Goal: Task Accomplishment & Management: Use online tool/utility

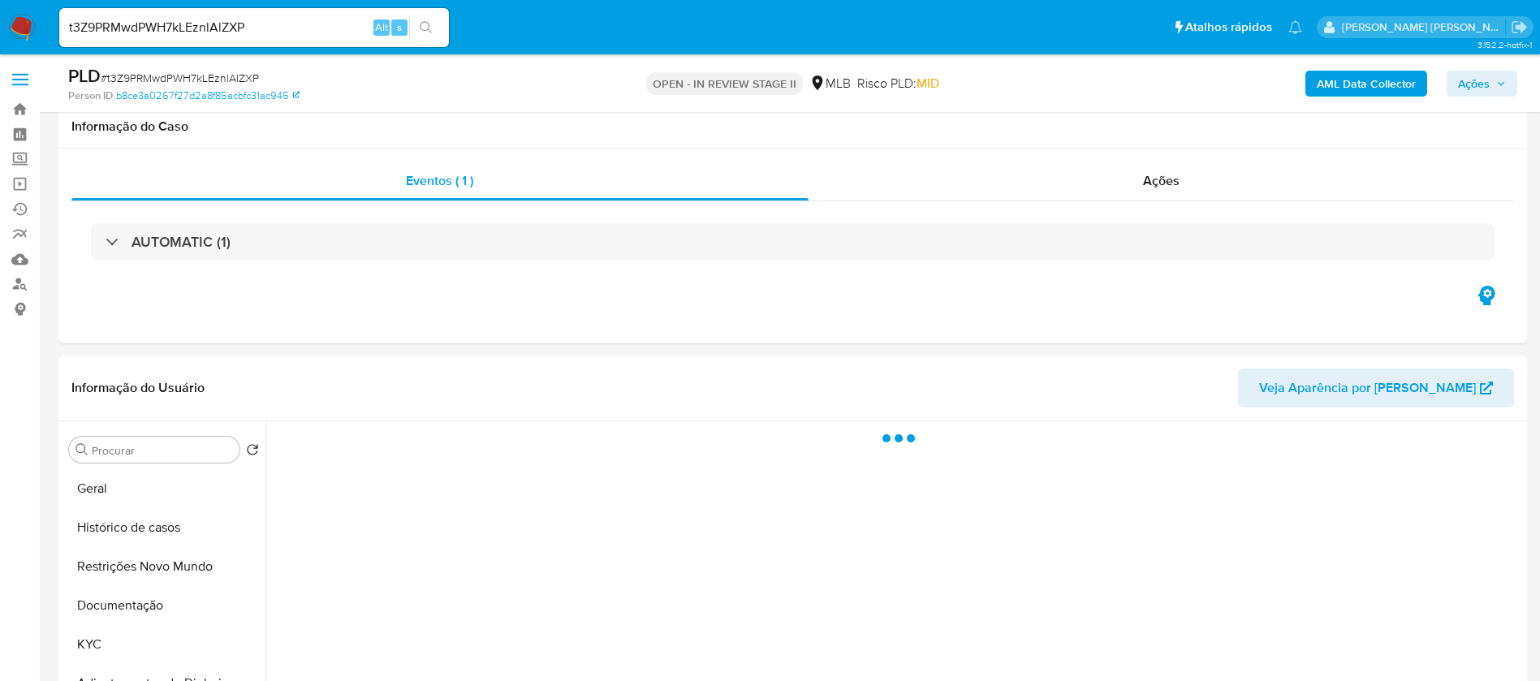
select select "10"
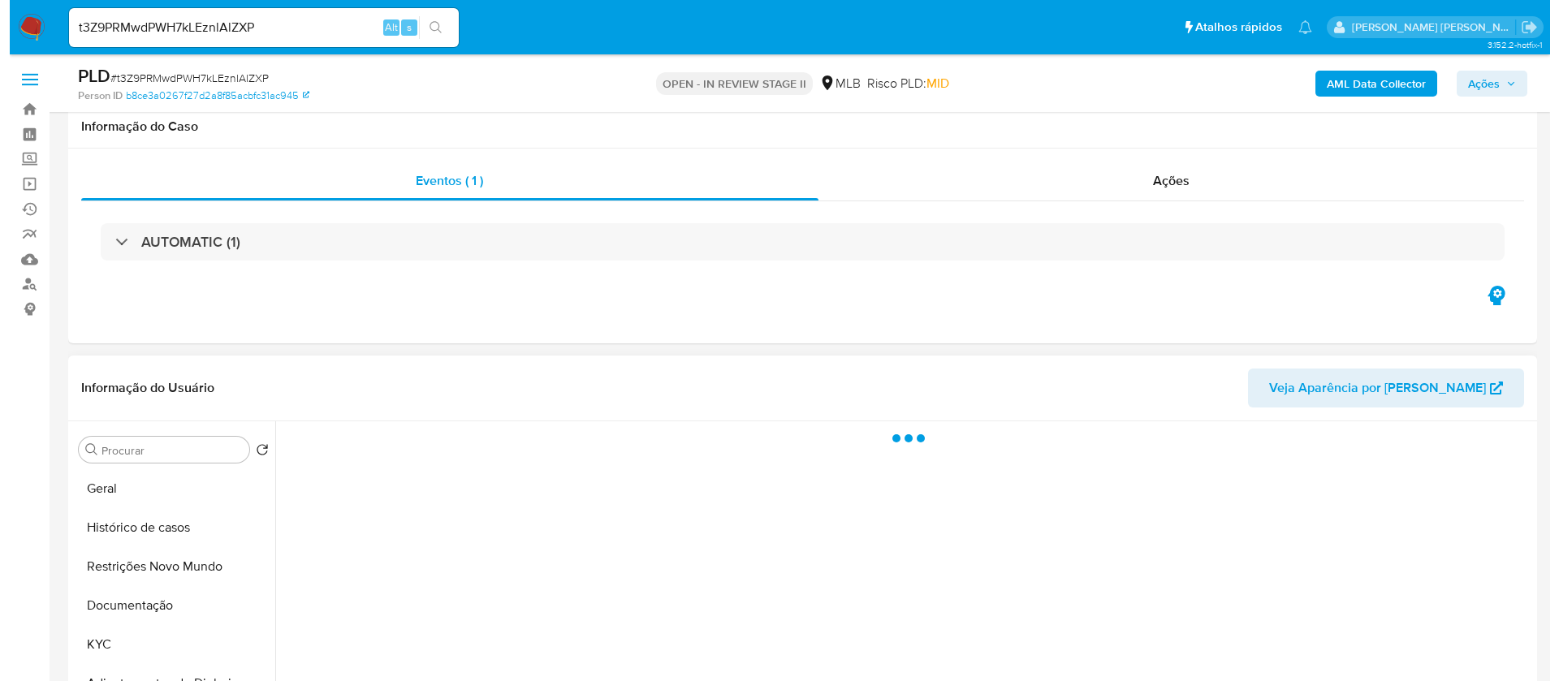
scroll to position [244, 0]
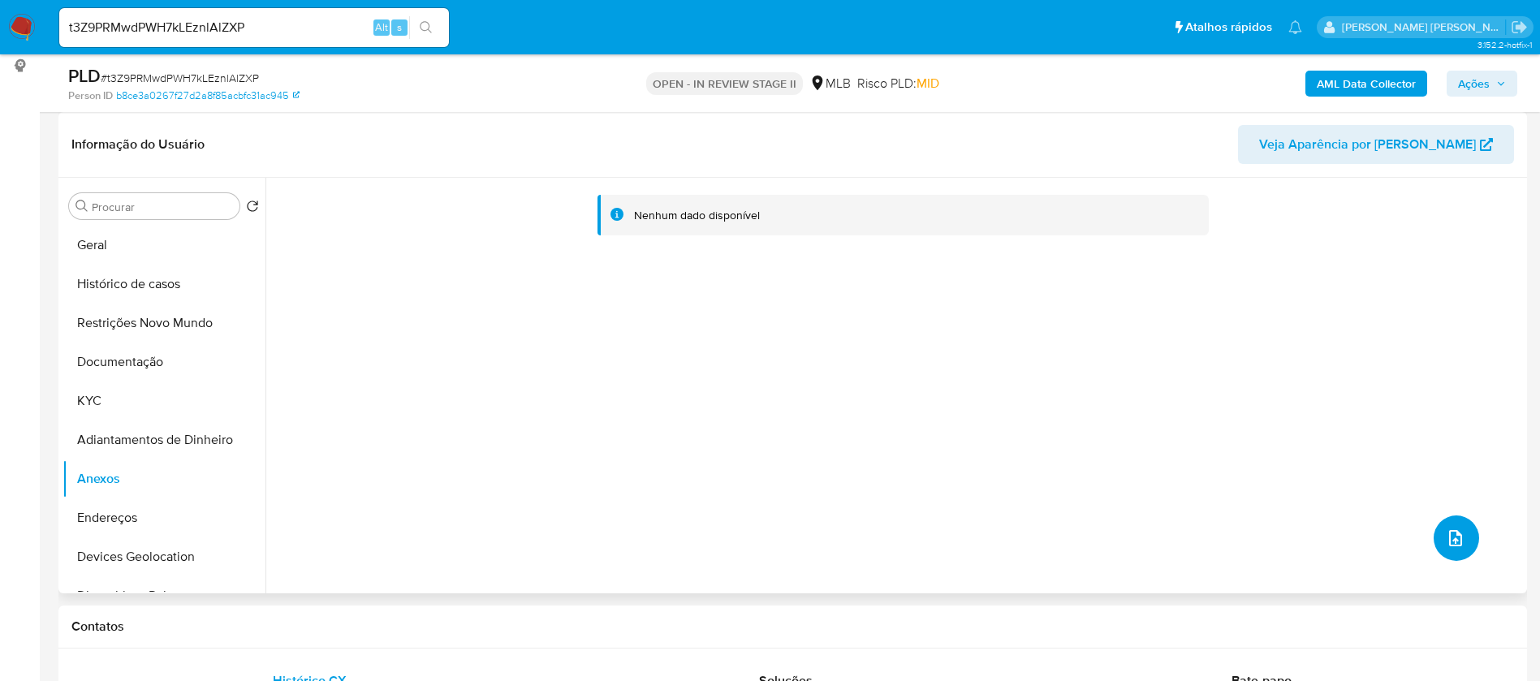
click at [1446, 528] on icon "upload-file" at bounding box center [1455, 537] width 19 height 19
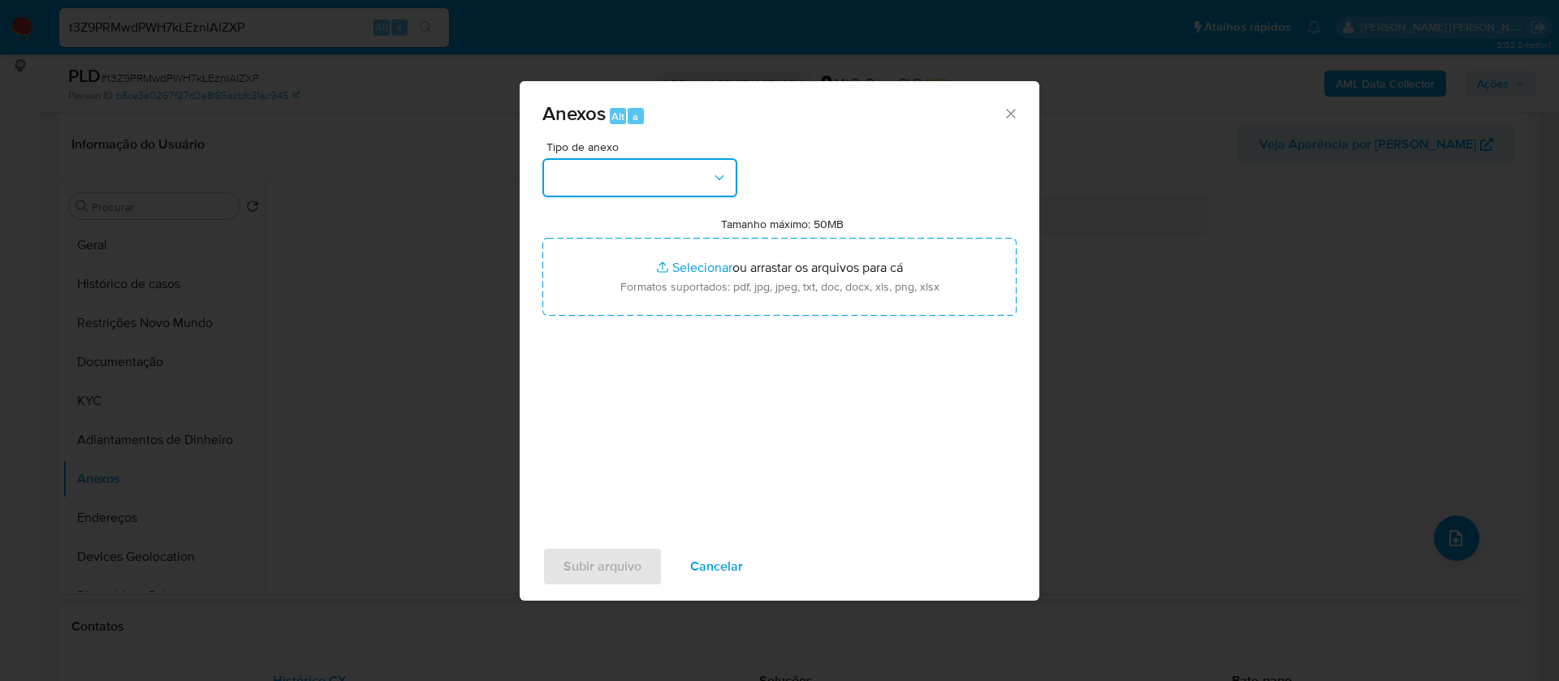
click at [683, 178] on button "button" at bounding box center [639, 177] width 195 height 39
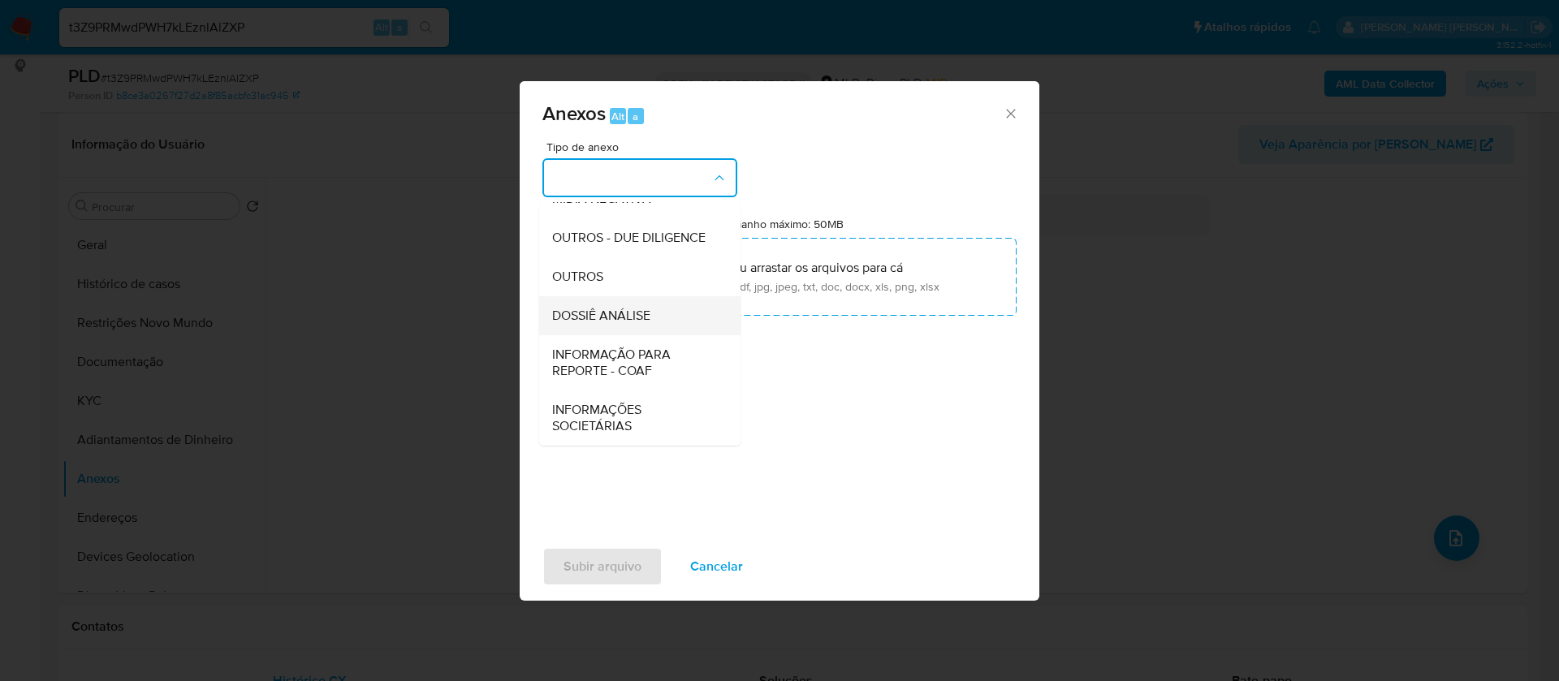
click at [661, 319] on div "DOSSIÊ ANÁLISE" at bounding box center [635, 315] width 166 height 39
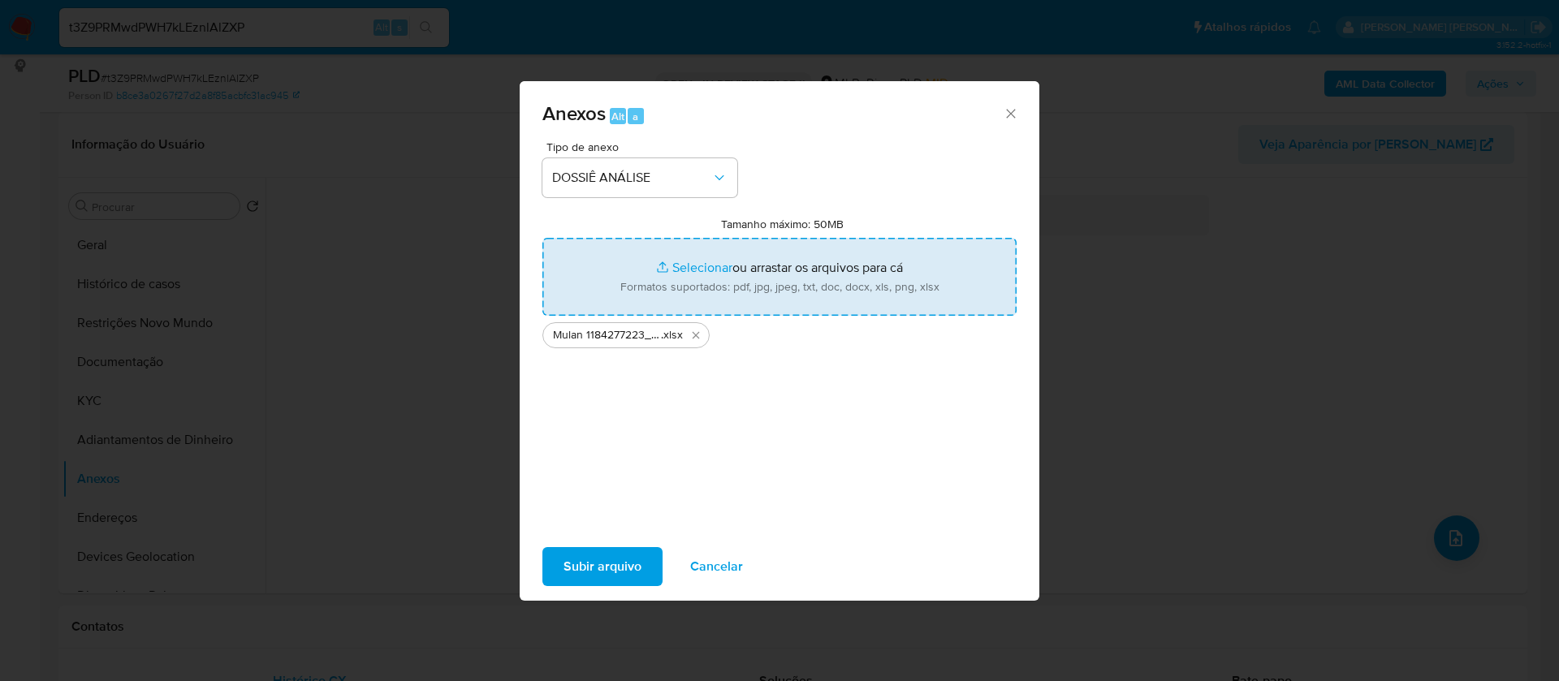
type input "C:\fakepath\SAR - - CNPJ 38320726000184 - CHOISIR COMERCIO DE SUVENIRES E VESTU…"
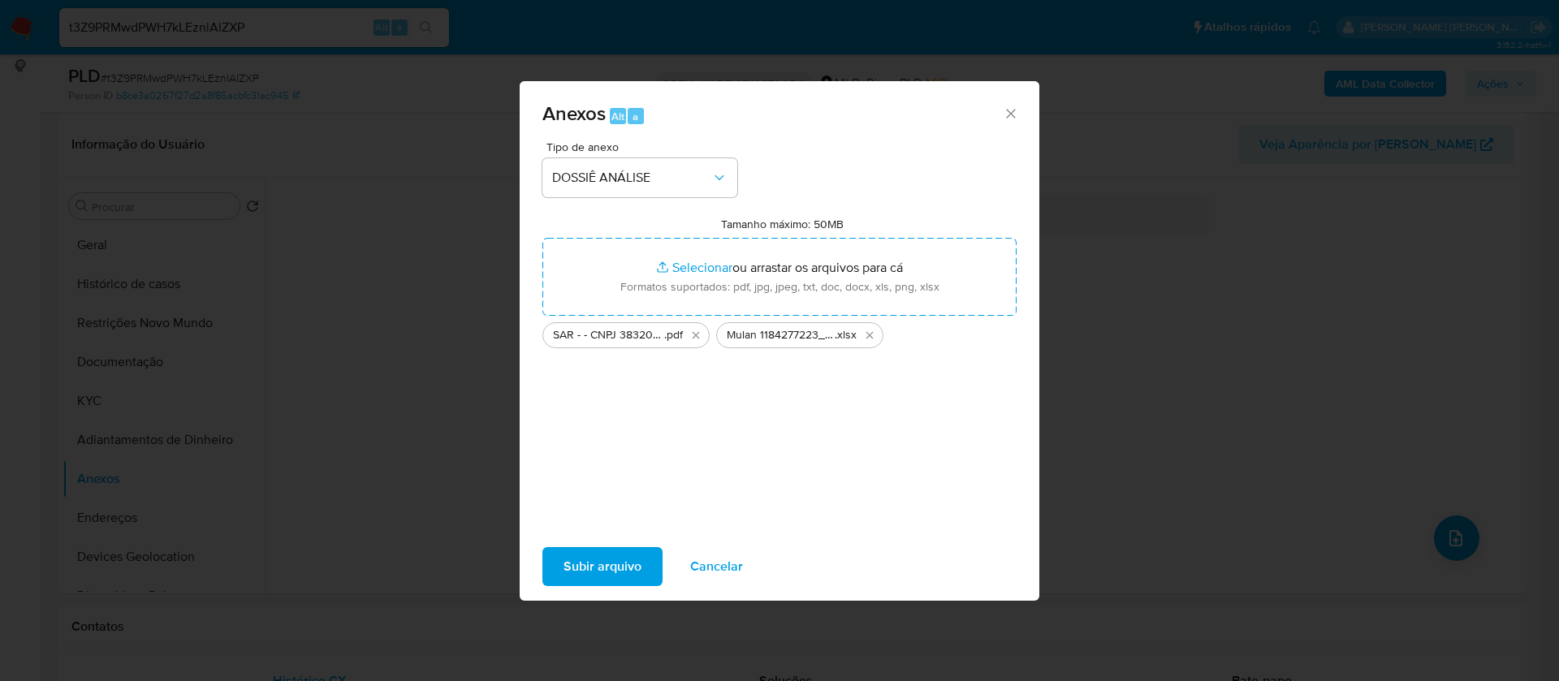
click at [632, 573] on span "Subir arquivo" at bounding box center [602, 567] width 78 height 36
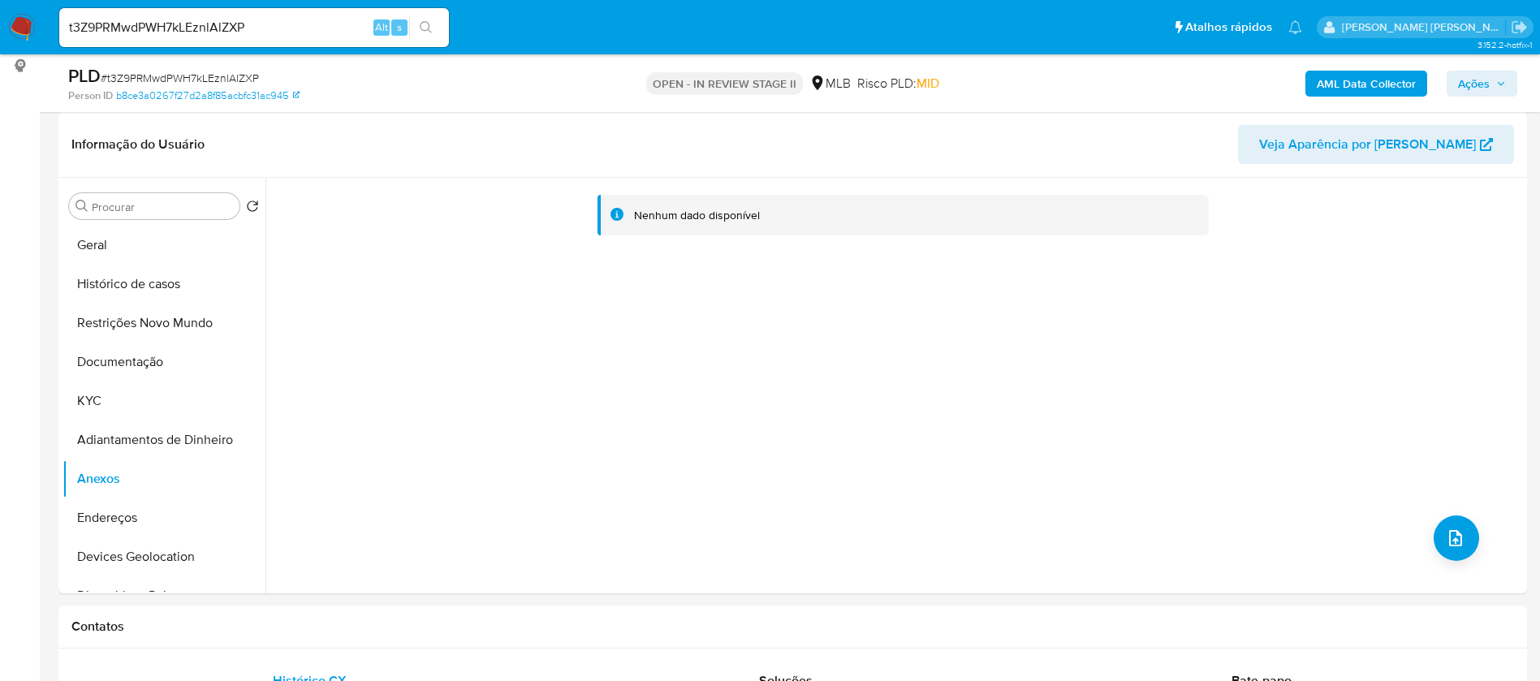
click at [1480, 91] on span "Ações" at bounding box center [1474, 84] width 32 height 26
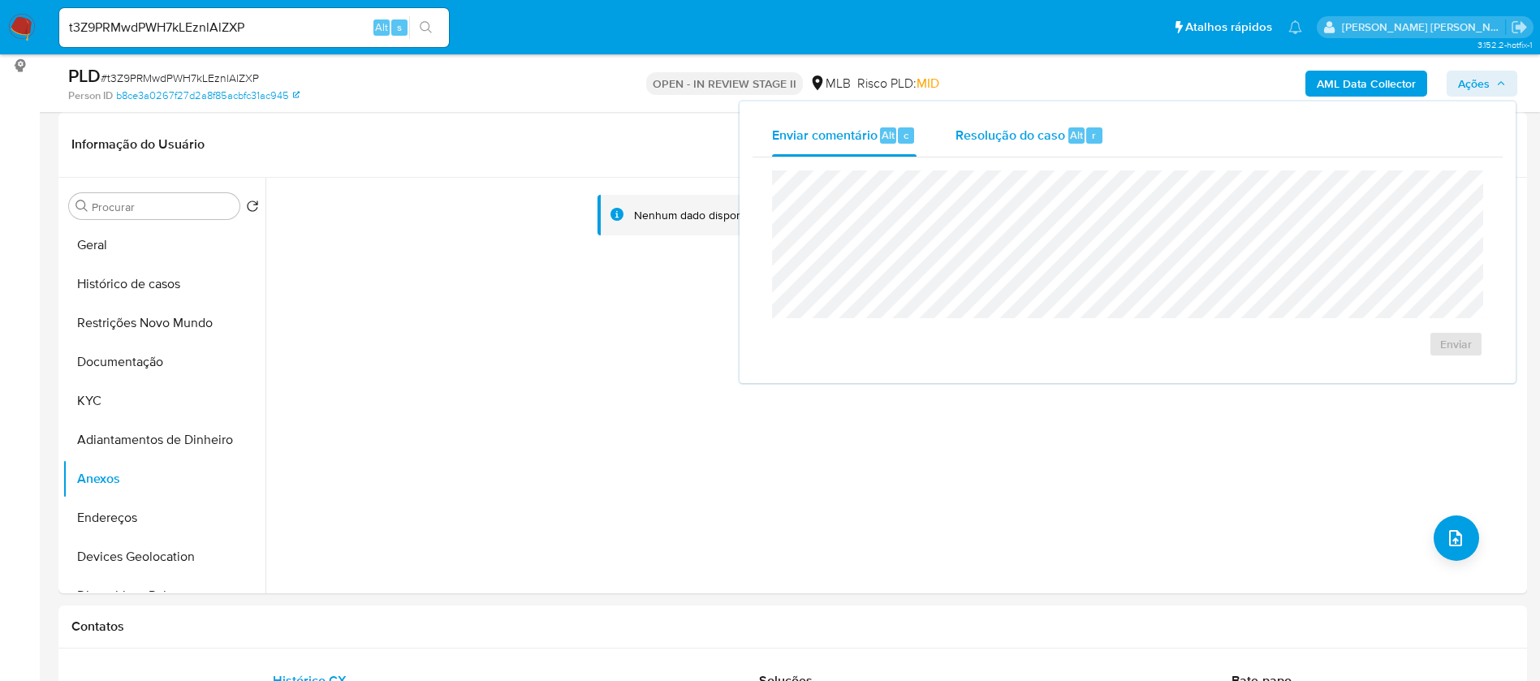
click at [1036, 135] on span "Resolução do caso" at bounding box center [1010, 134] width 110 height 19
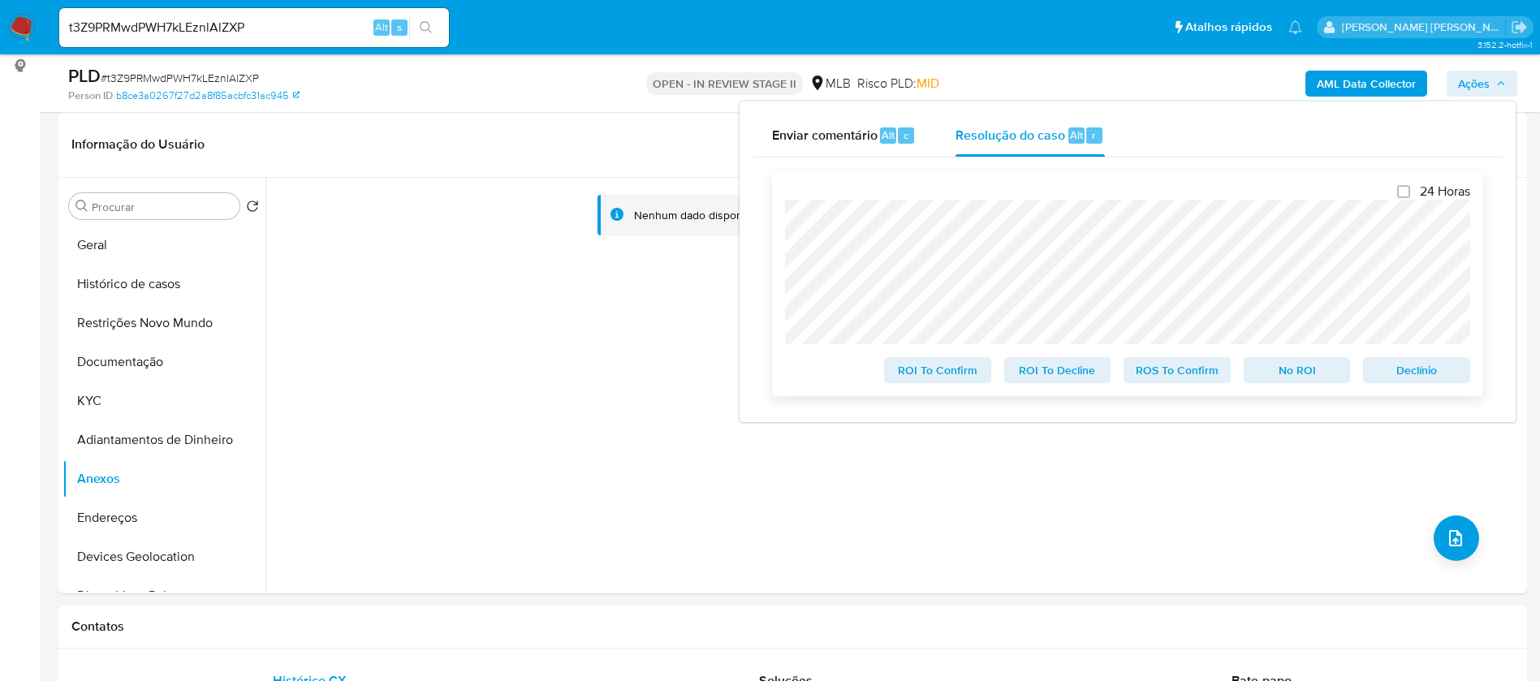
click at [1423, 377] on span "Declínio" at bounding box center [1416, 370] width 84 height 23
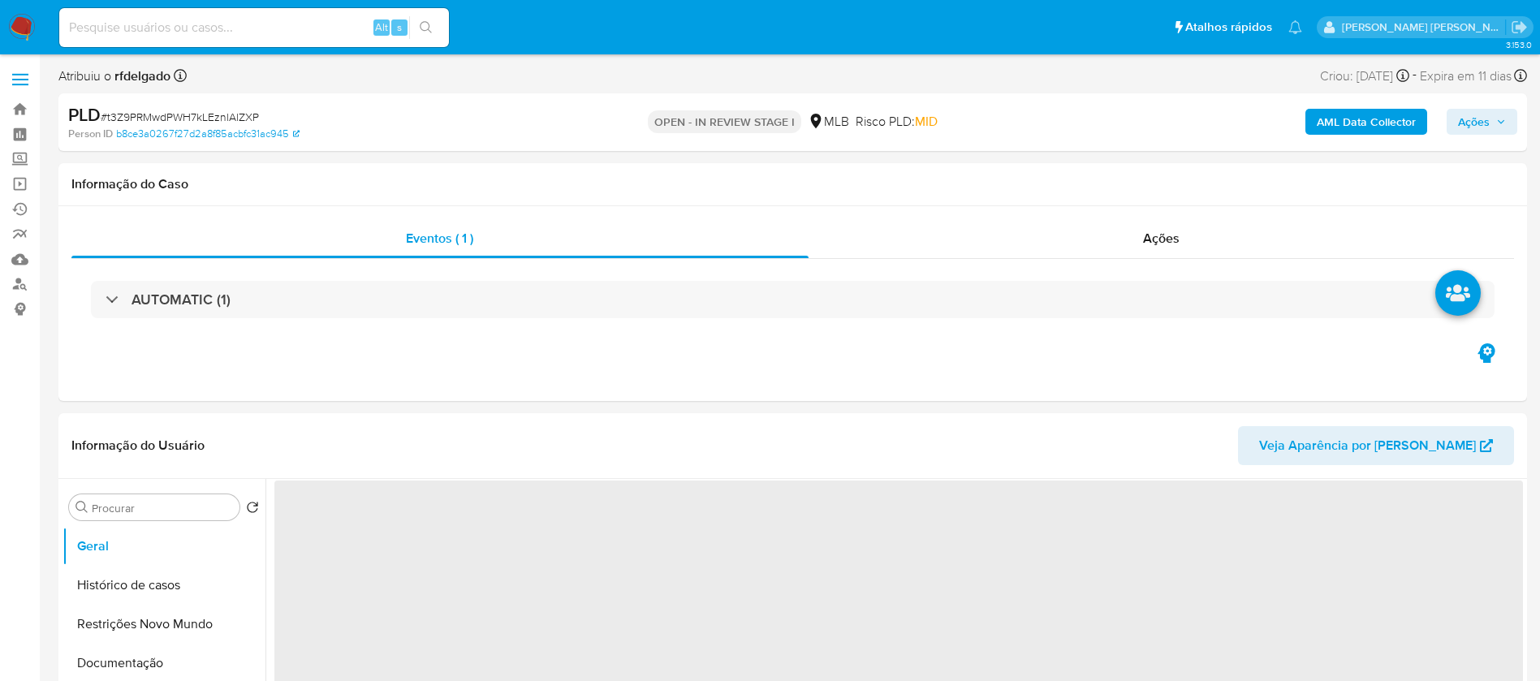
click at [1492, 123] on span "Ações" at bounding box center [1482, 121] width 48 height 23
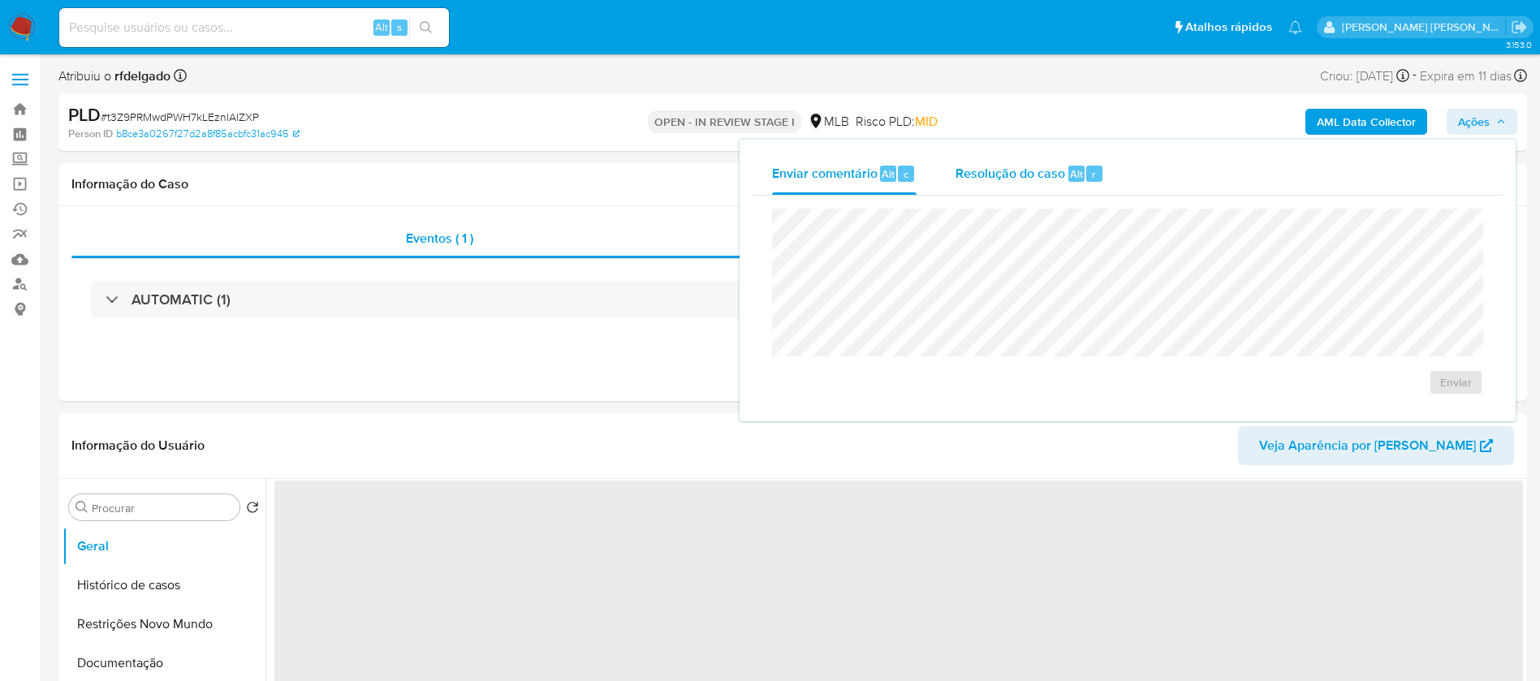
click at [1036, 178] on span "Resolução do caso" at bounding box center [1010, 173] width 110 height 19
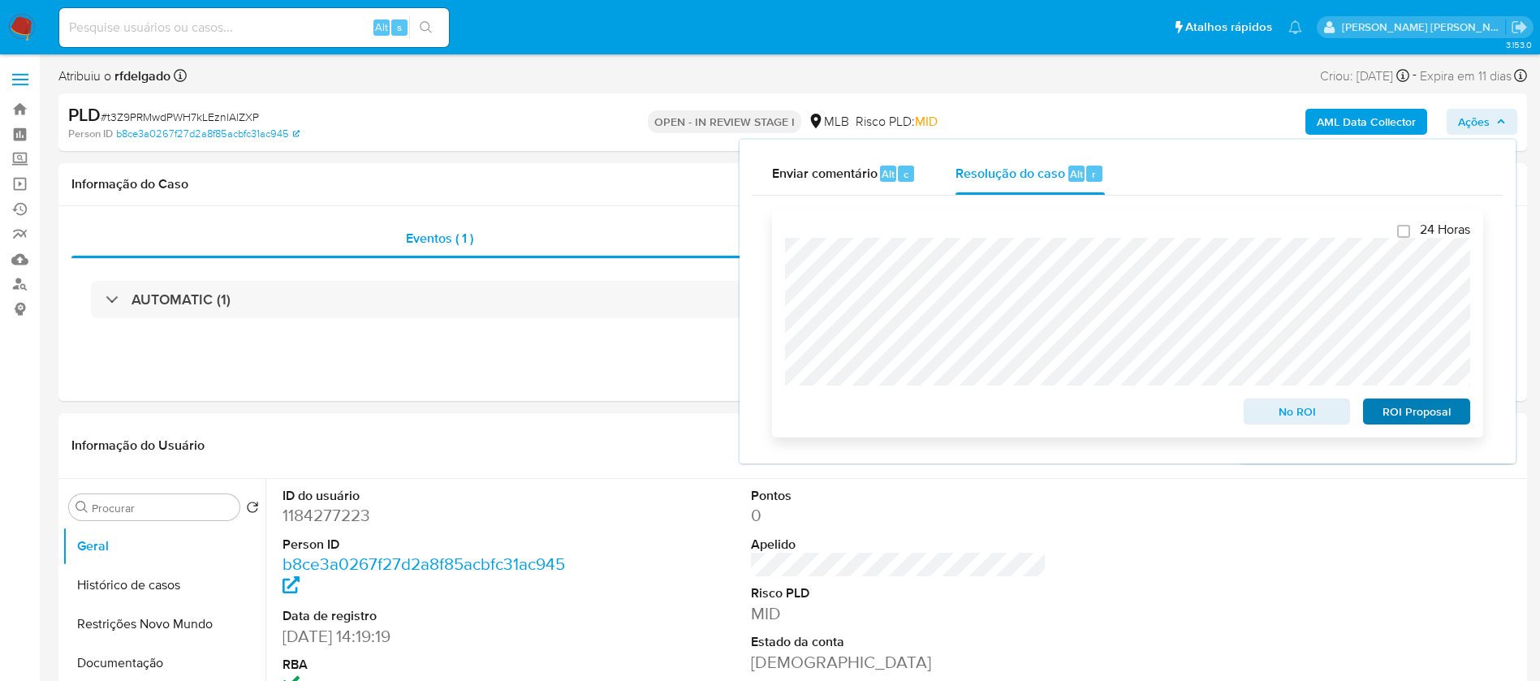
select select "10"
click at [1396, 417] on span "ROI Proposal" at bounding box center [1416, 411] width 84 height 23
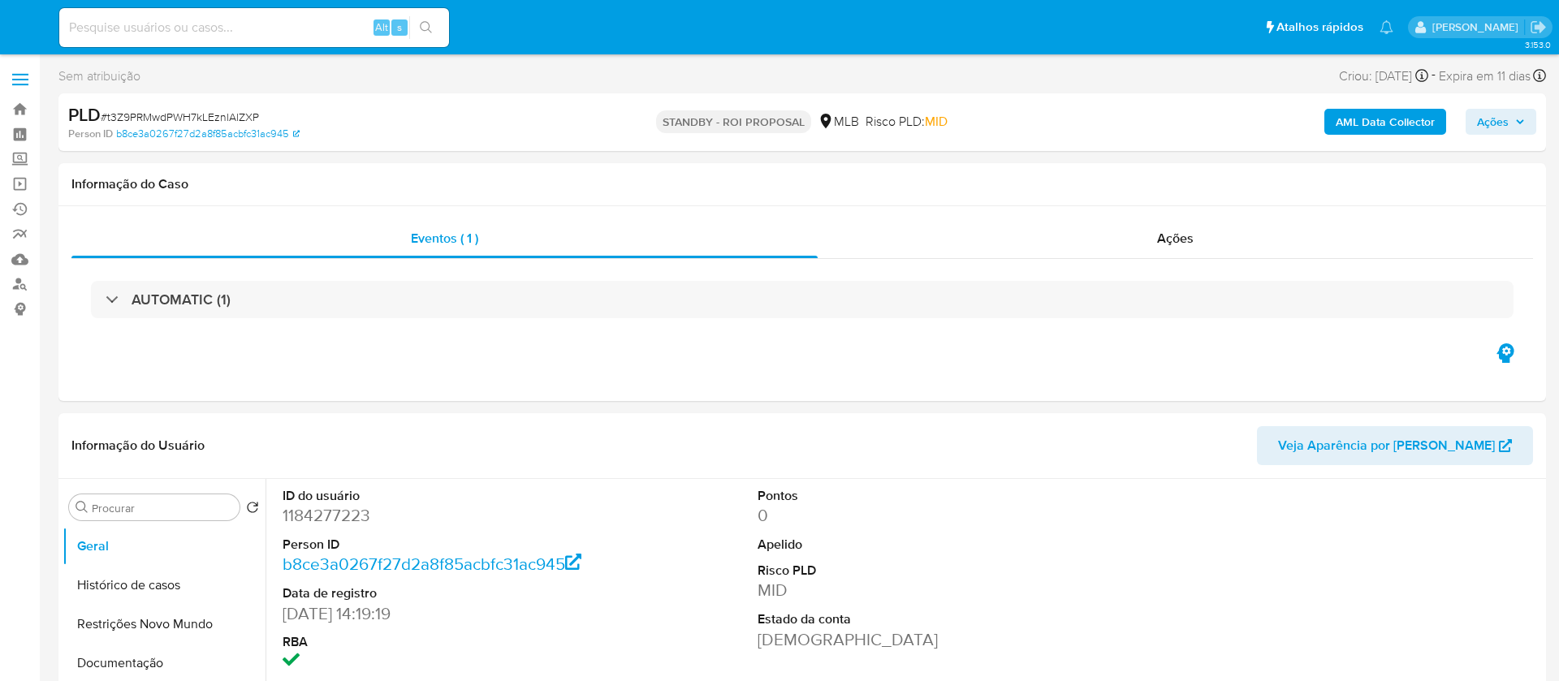
select select "10"
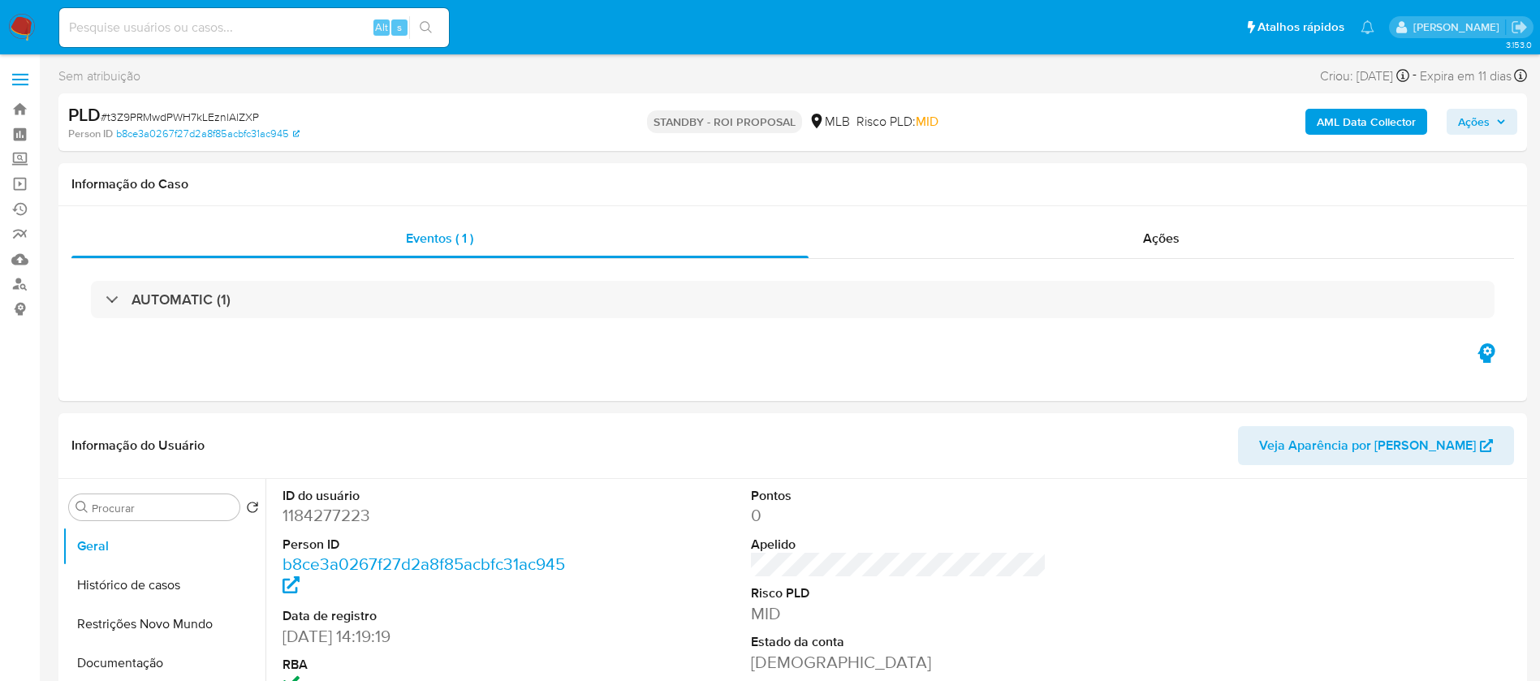
click at [324, 24] on input at bounding box center [254, 27] width 390 height 21
paste input "yn2mZtvaNuL3GKduEtZ8gIaJ"
type input "yn2mZtvaNuL3GKduEtZ8gIaJ"
click at [431, 26] on icon "search-icon" at bounding box center [426, 27] width 13 height 13
select select "10"
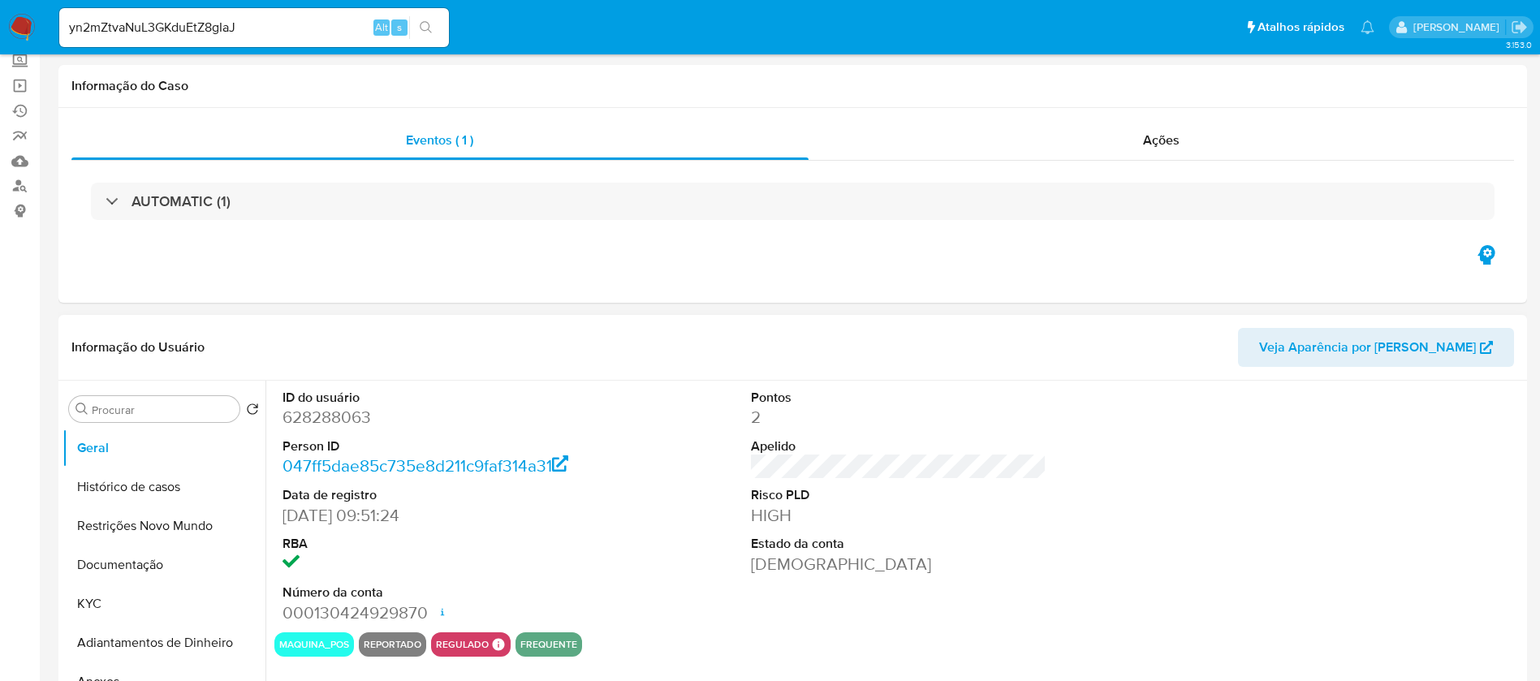
scroll to position [122, 0]
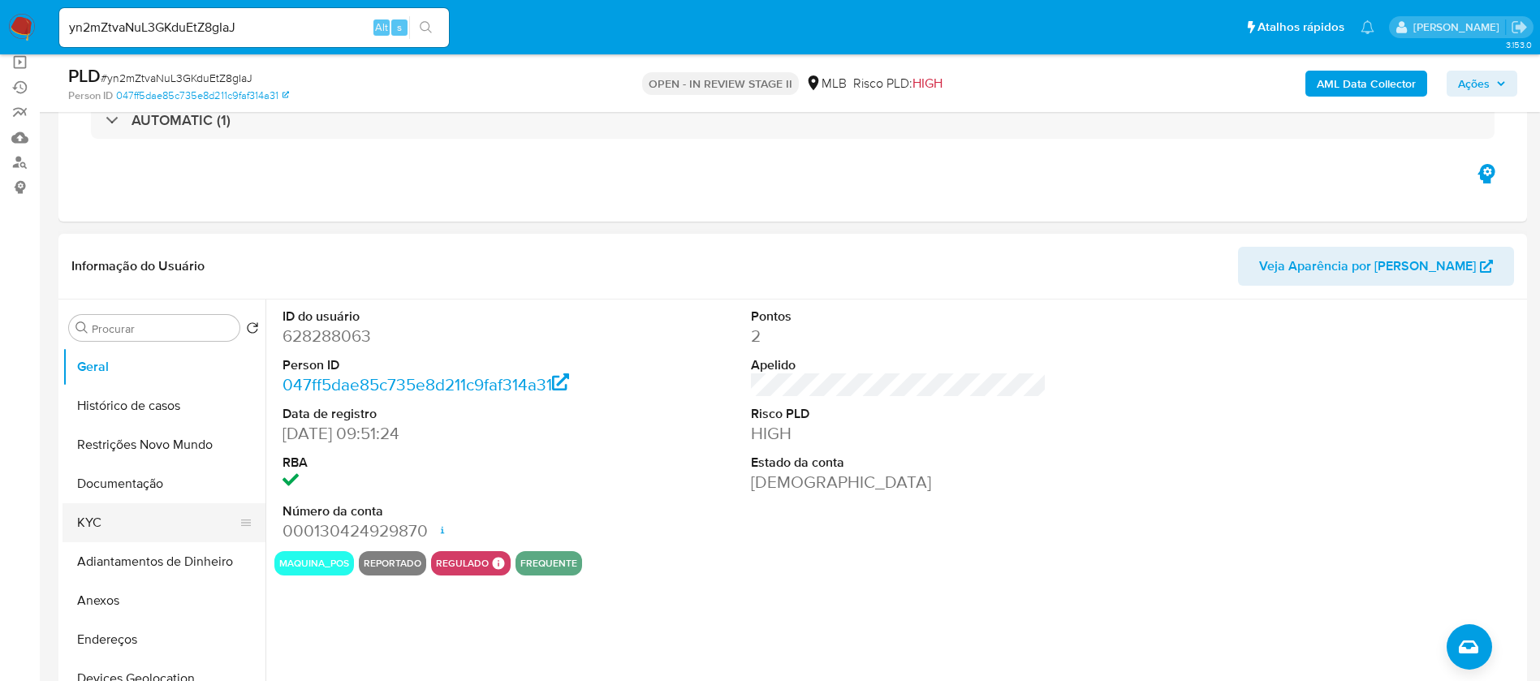
click at [140, 512] on button "KYC" at bounding box center [158, 522] width 190 height 39
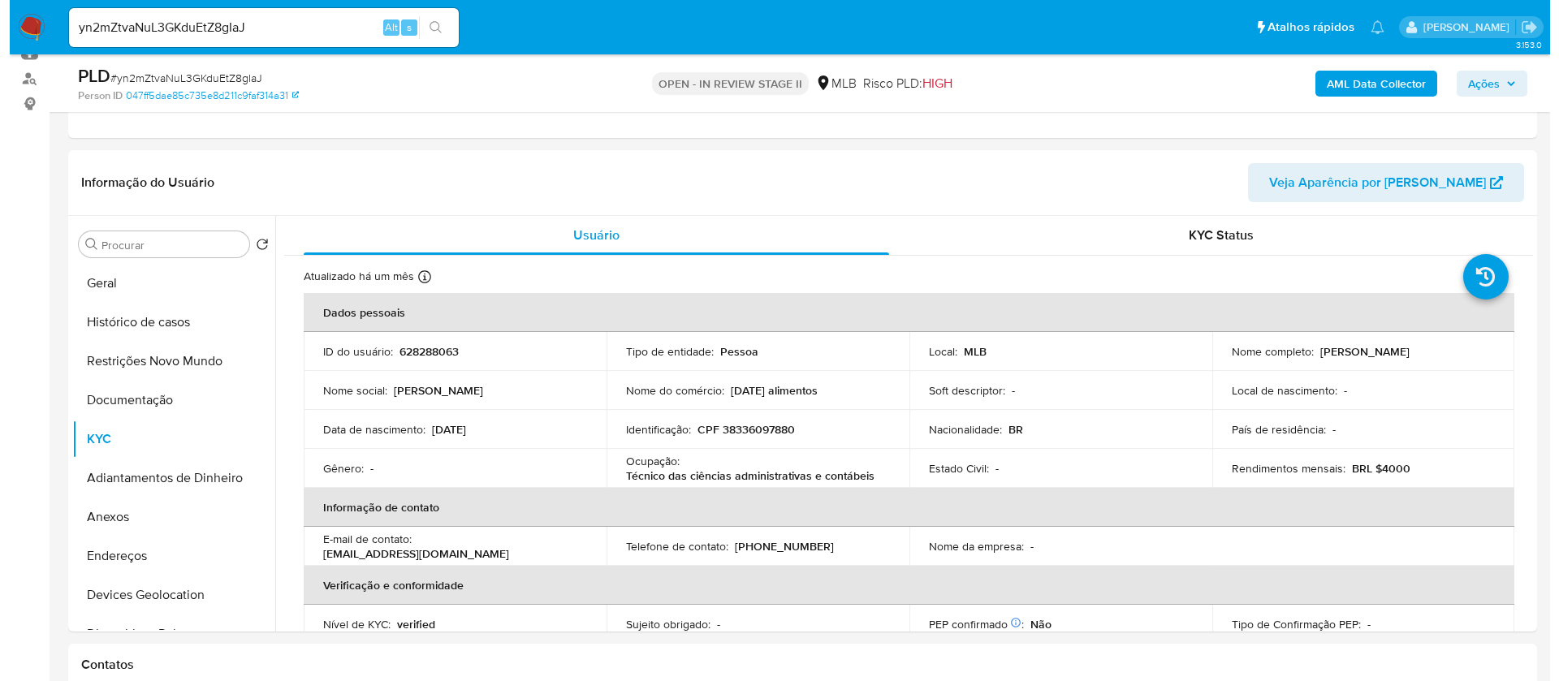
scroll to position [244, 0]
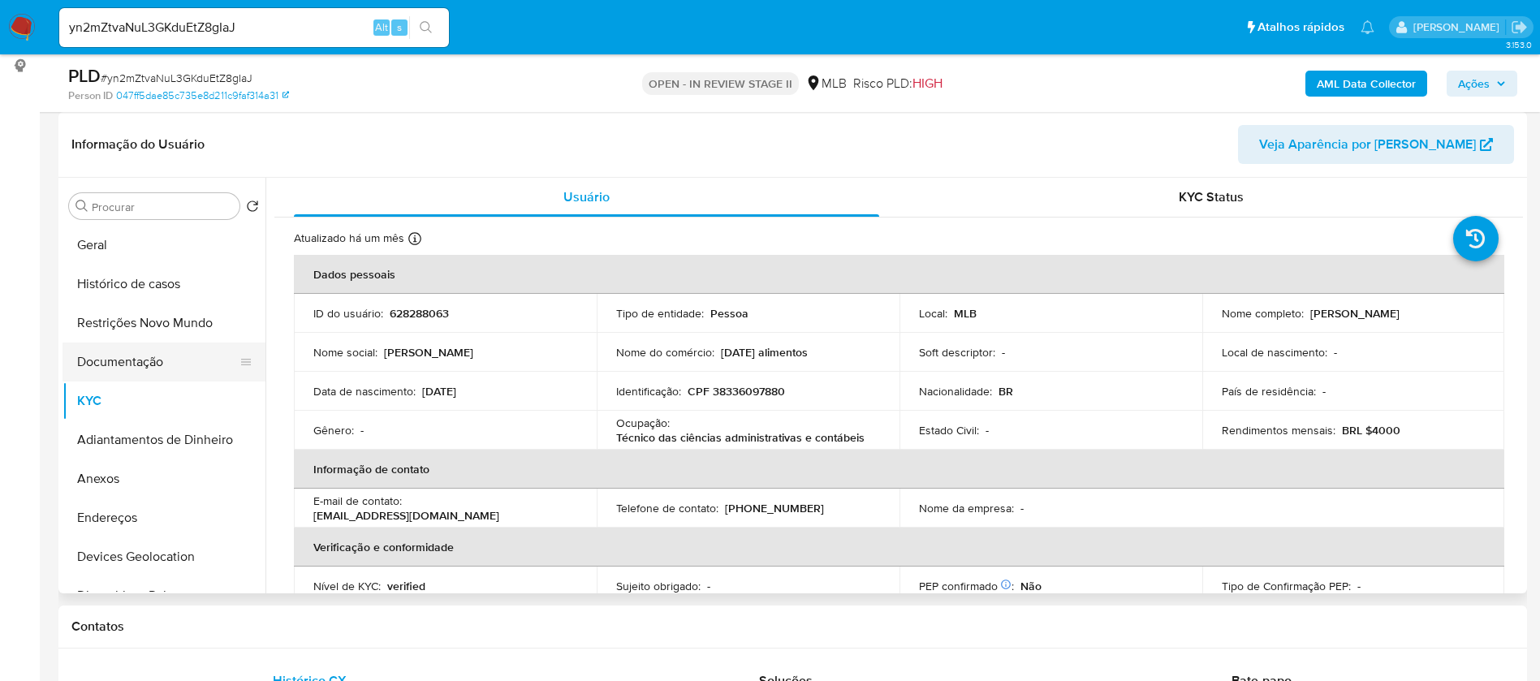
click at [166, 354] on button "Documentação" at bounding box center [158, 362] width 190 height 39
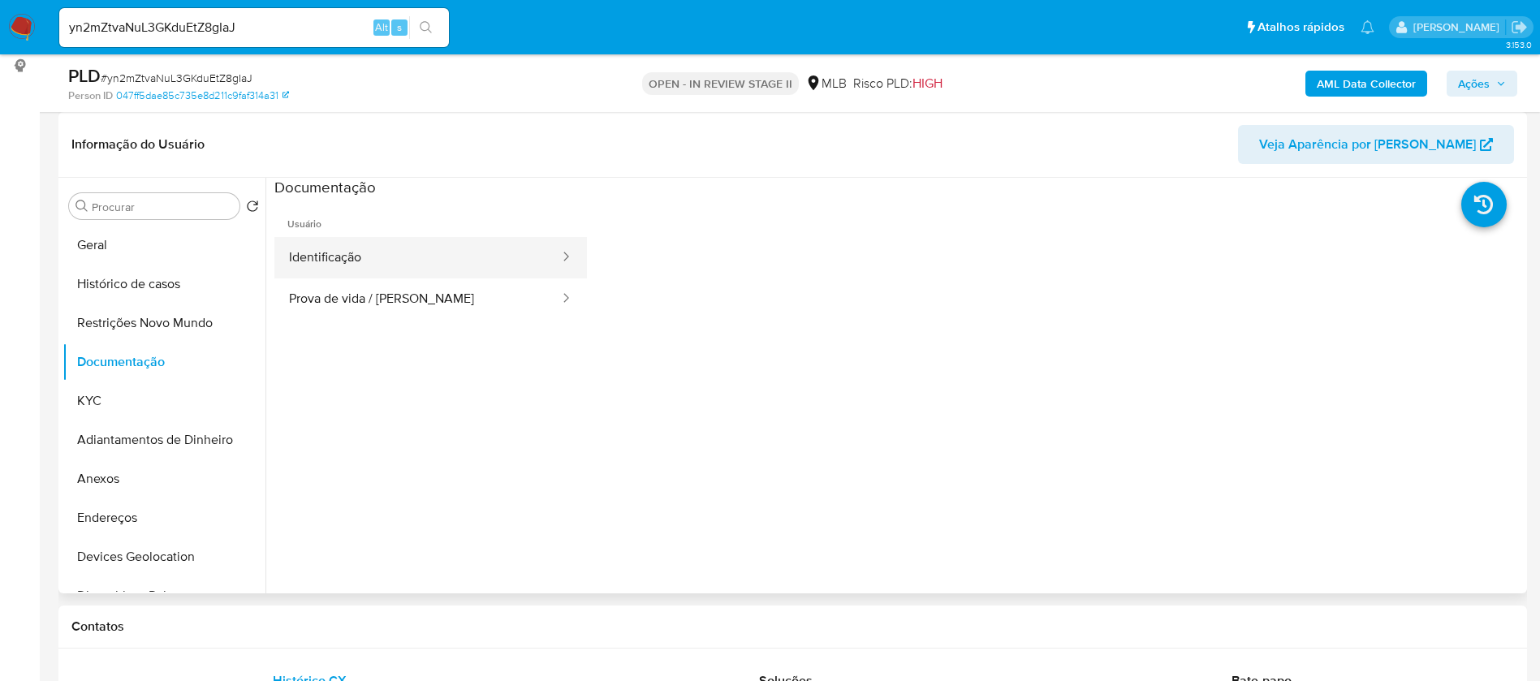
click at [345, 267] on button "Identificação" at bounding box center [417, 257] width 287 height 41
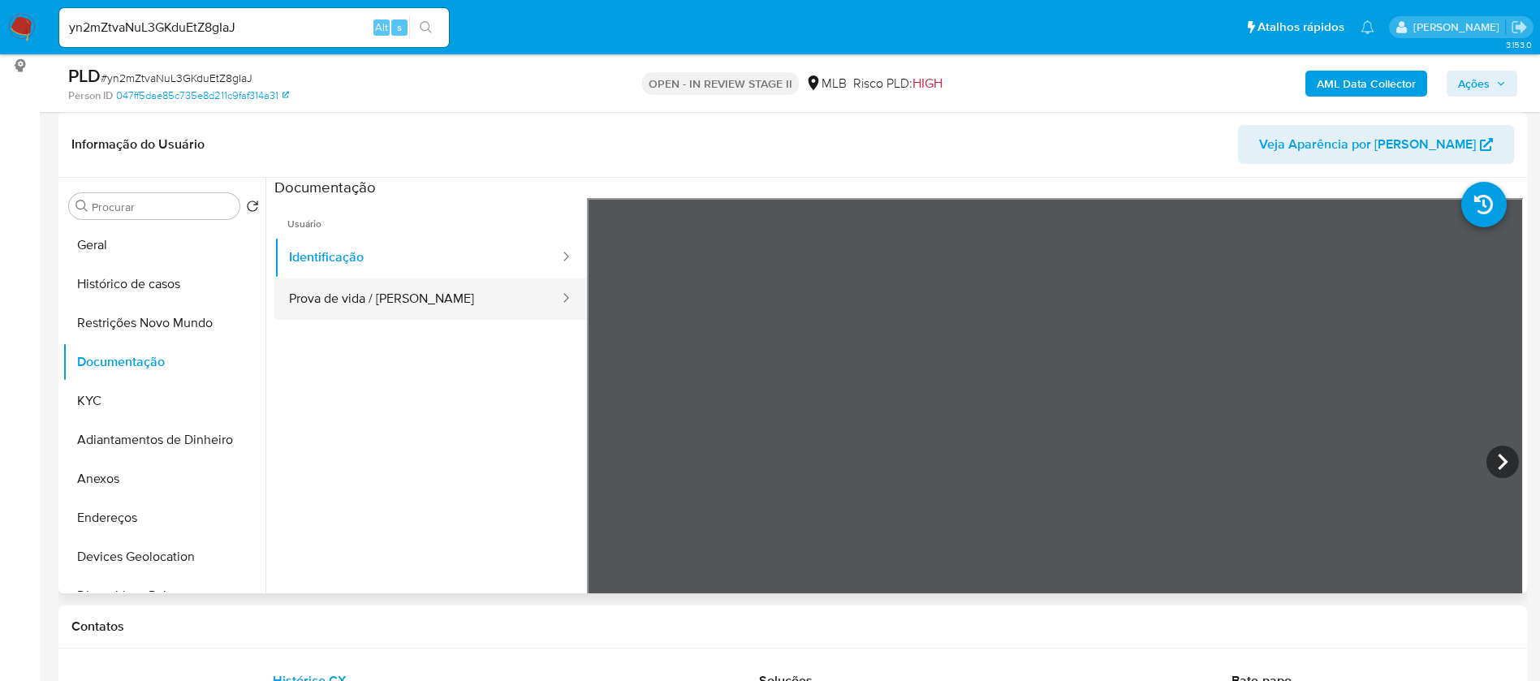
click at [364, 293] on button "Prova de vida / [PERSON_NAME]" at bounding box center [417, 298] width 287 height 41
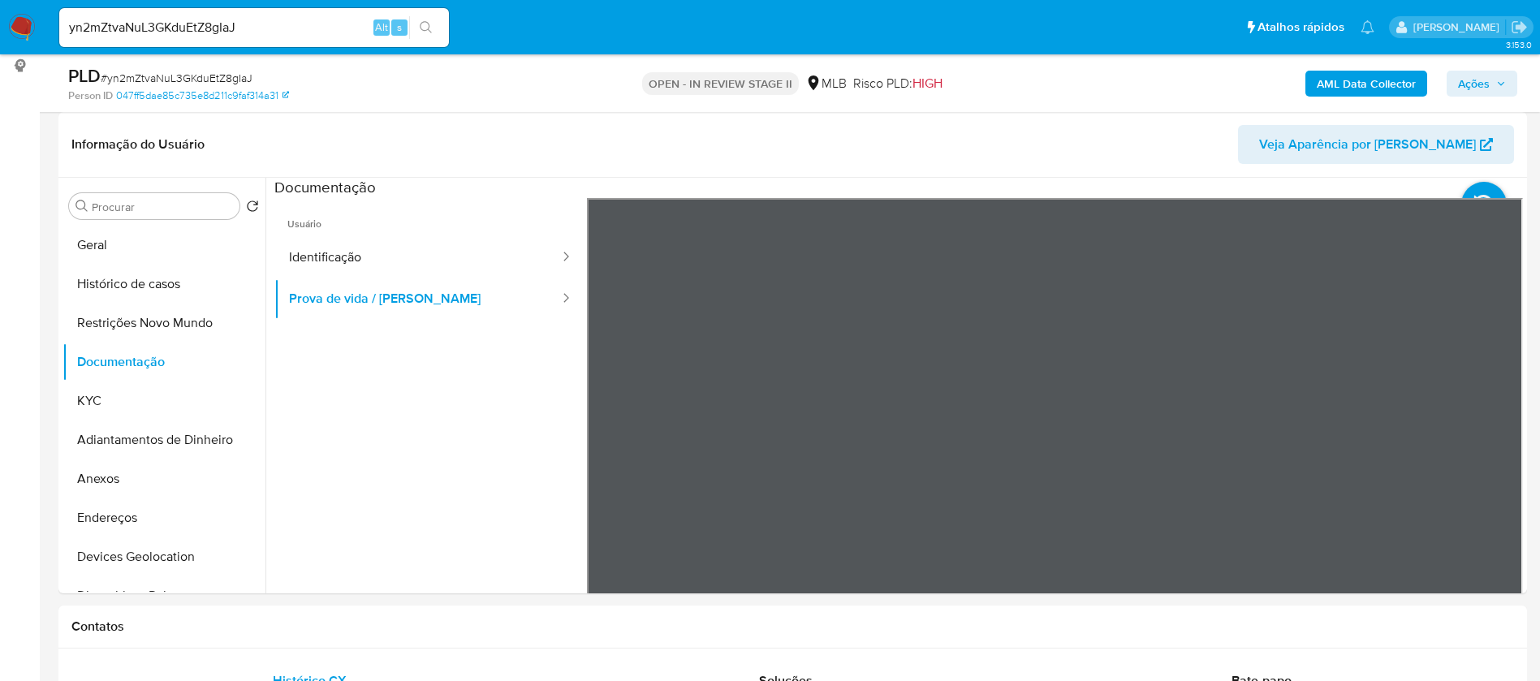
click at [1333, 86] on b "AML Data Collector" at bounding box center [1366, 84] width 99 height 26
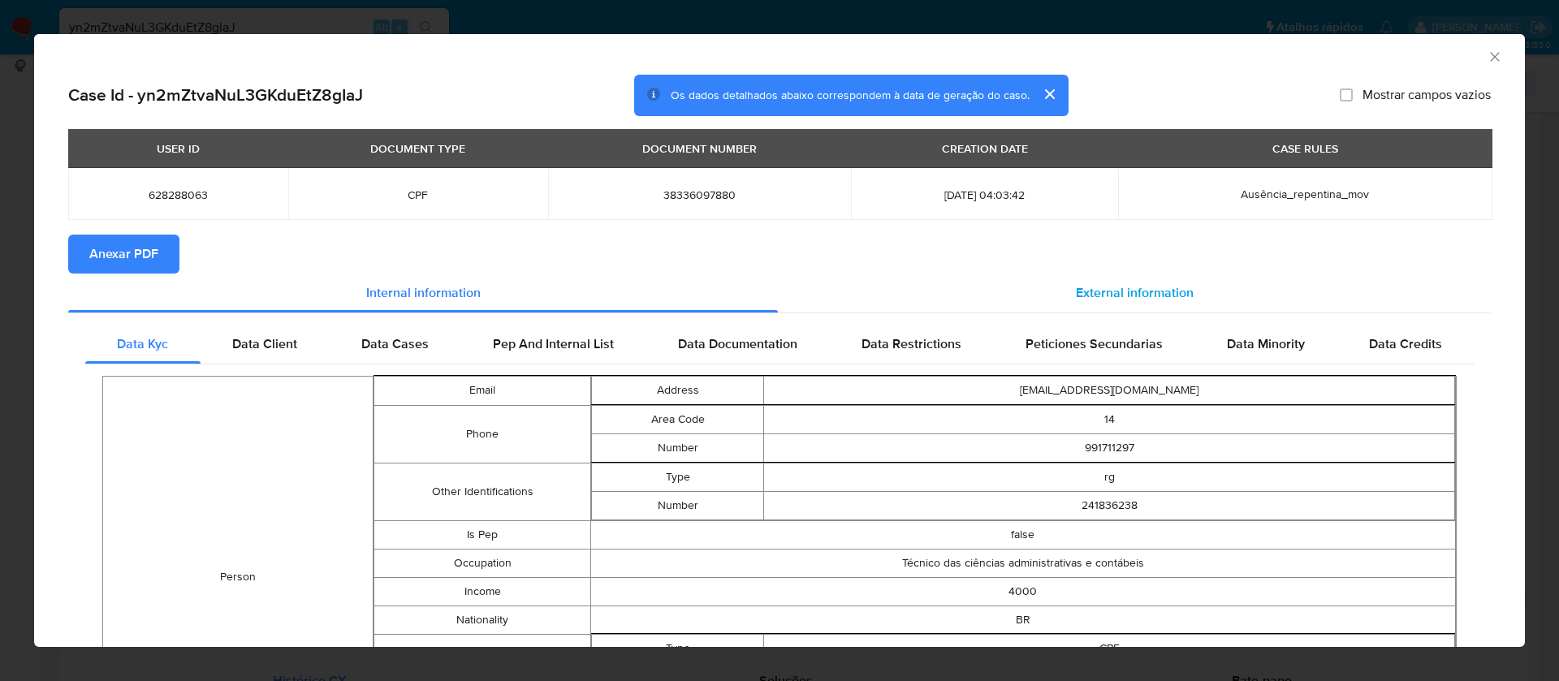
click at [1134, 287] on span "External information" at bounding box center [1135, 292] width 118 height 19
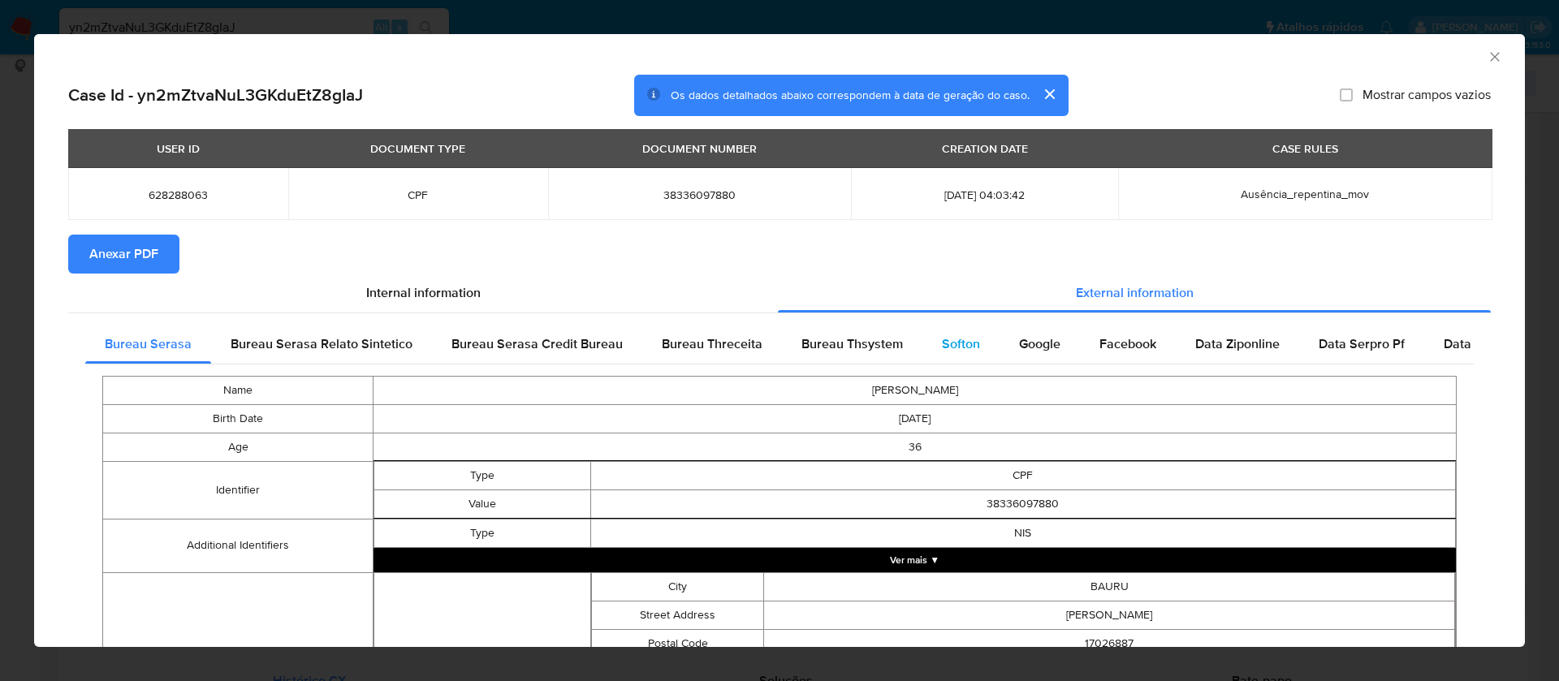
click at [955, 342] on span "Softon" at bounding box center [961, 343] width 38 height 19
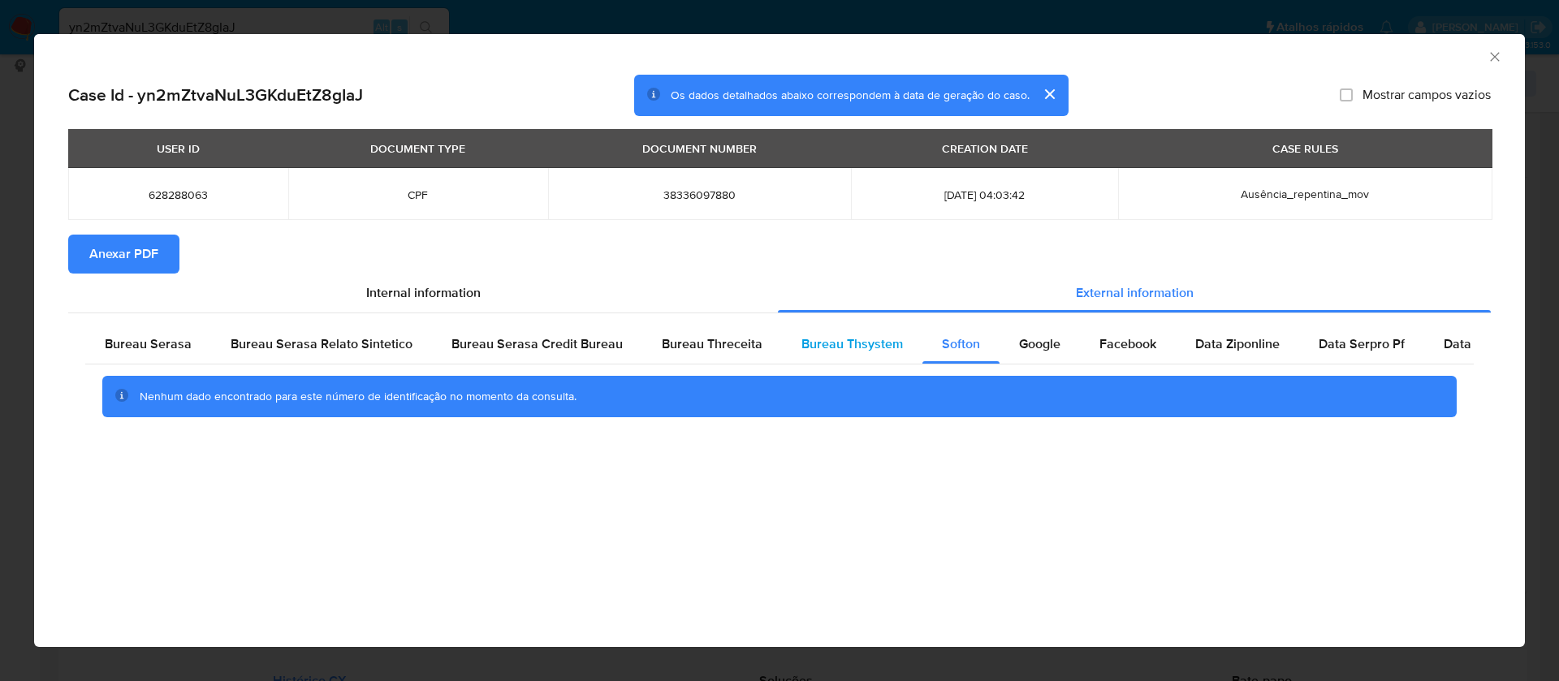
click at [865, 344] on span "Bureau Thsystem" at bounding box center [851, 343] width 101 height 19
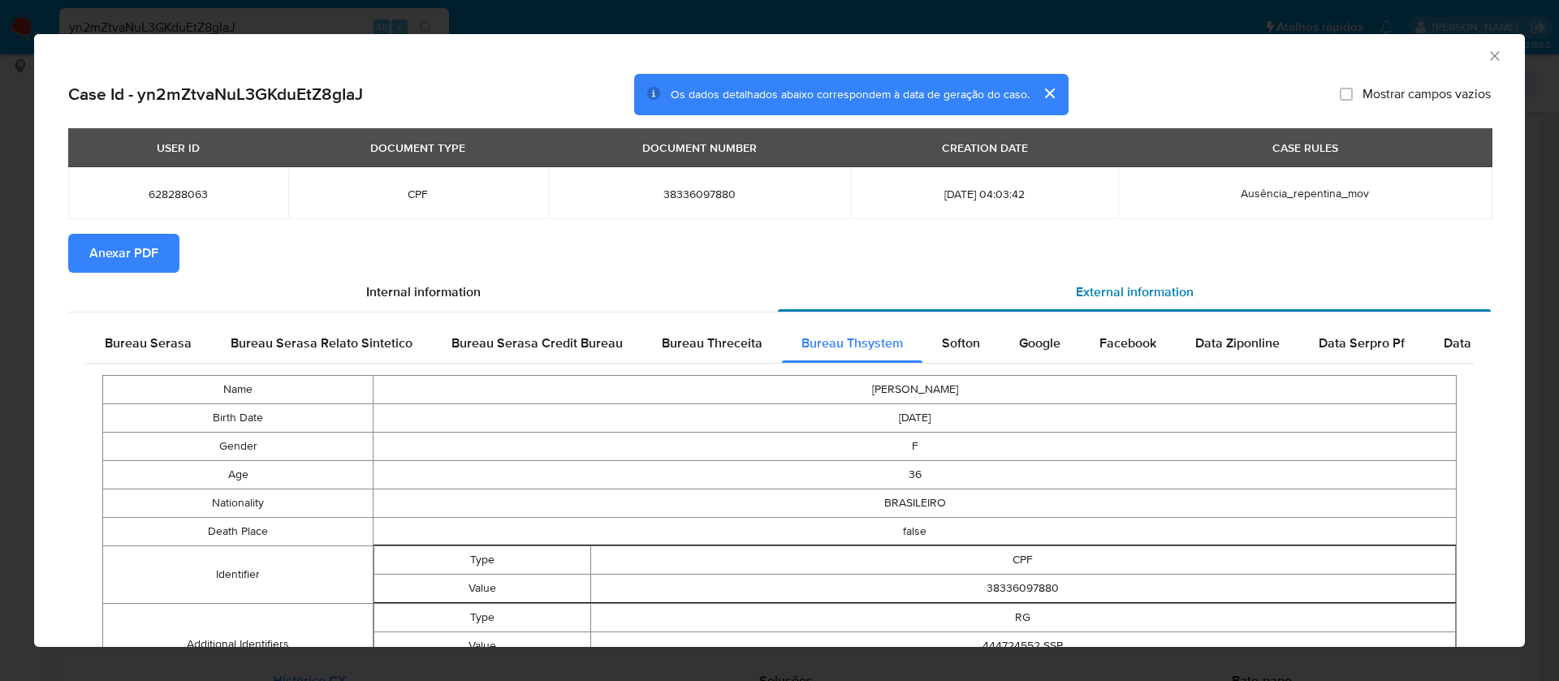
scroll to position [0, 0]
click at [1365, 92] on span "Mostrar campos vazios" at bounding box center [1426, 95] width 128 height 16
click at [1352, 92] on input "Mostrar campos vazios" at bounding box center [1345, 94] width 13 height 13
checkbox input "true"
click at [88, 256] on button "Anexar PDF" at bounding box center [123, 254] width 111 height 39
